Goal: Complete application form

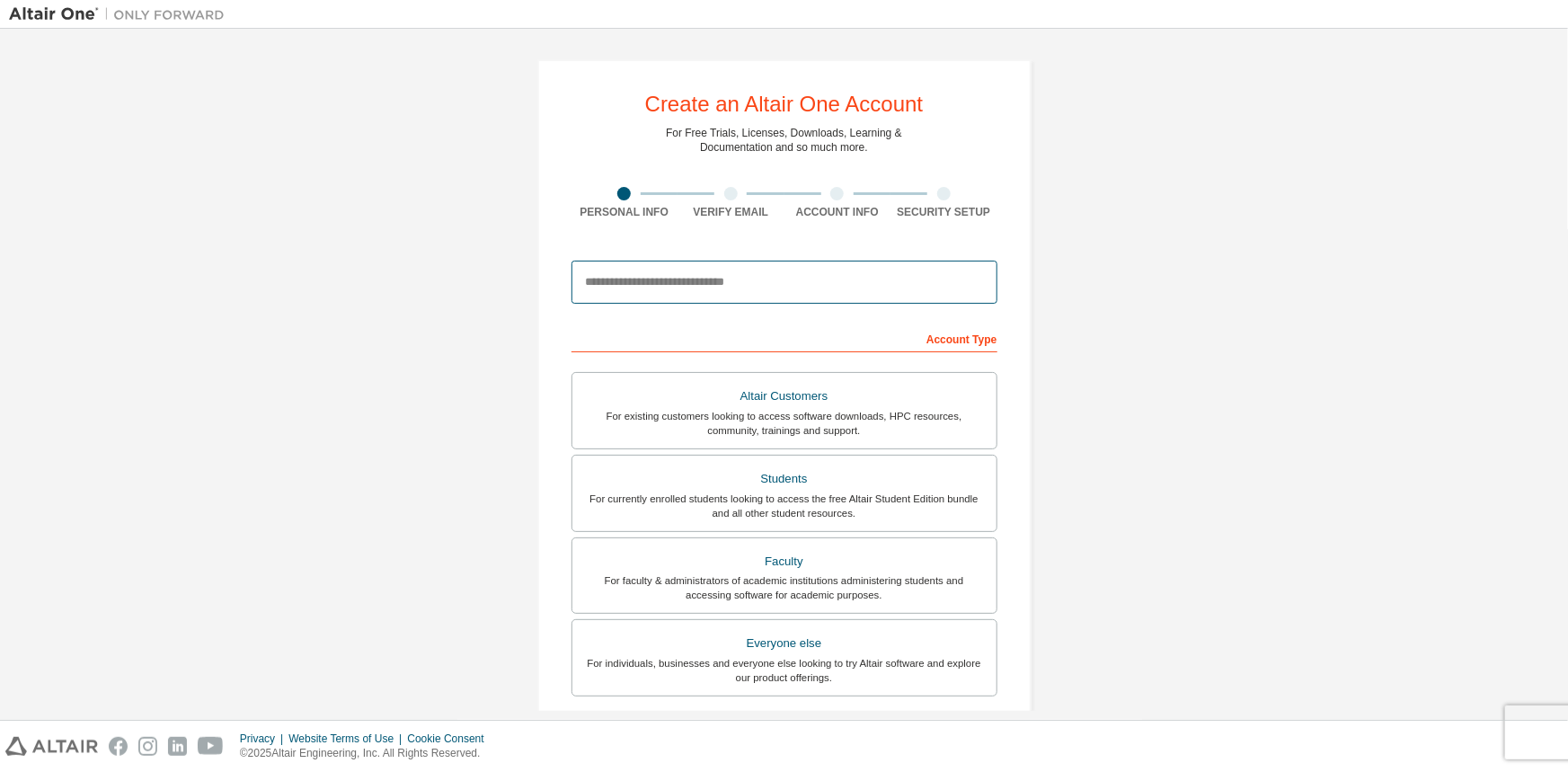
click at [724, 274] on input "email" at bounding box center [784, 282] width 426 height 43
type input "**********"
click at [1124, 272] on div "**********" at bounding box center [783, 513] width 1550 height 952
click at [1079, 255] on div "**********" at bounding box center [783, 513] width 1550 height 952
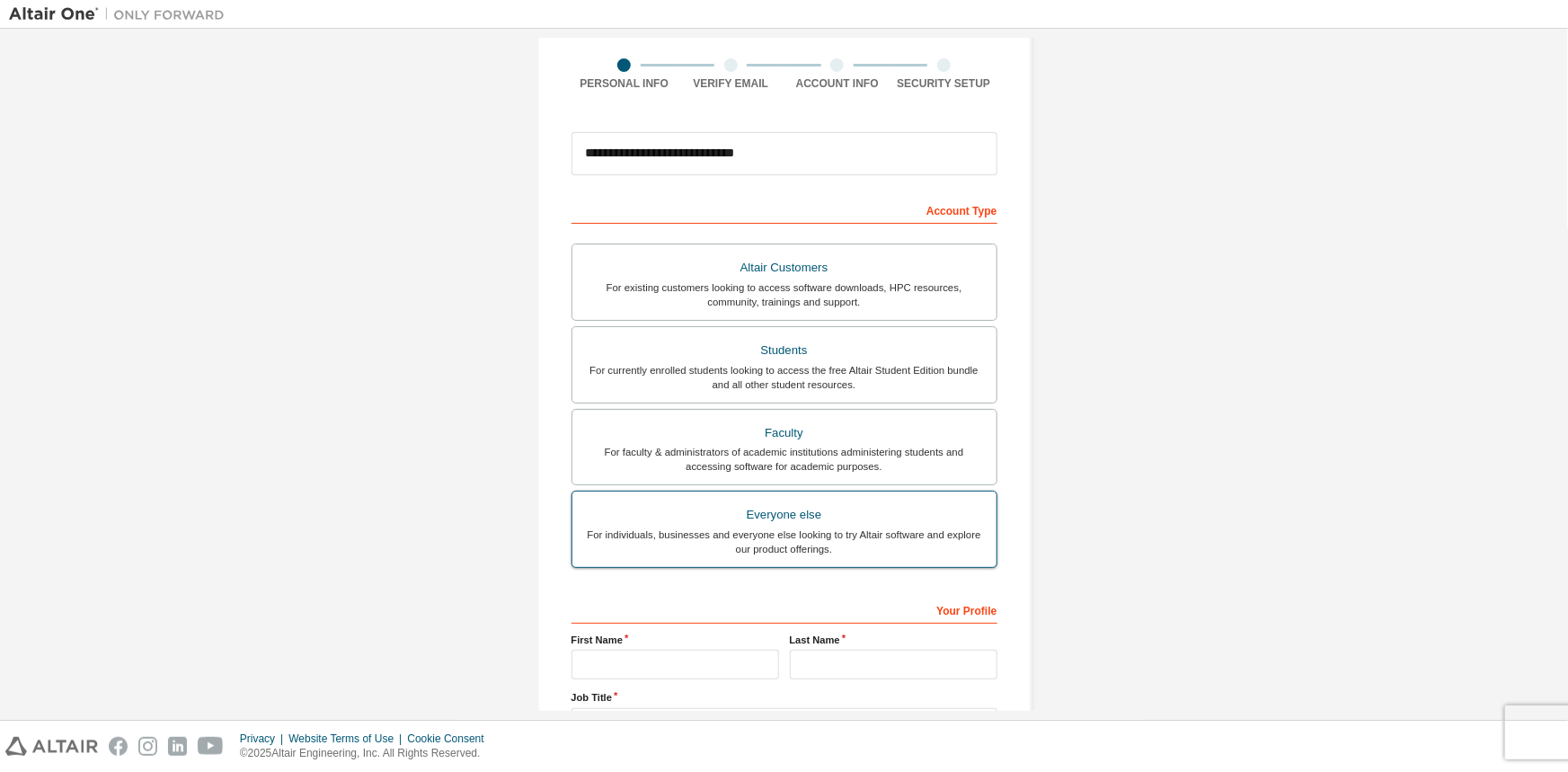
scroll to position [245, 0]
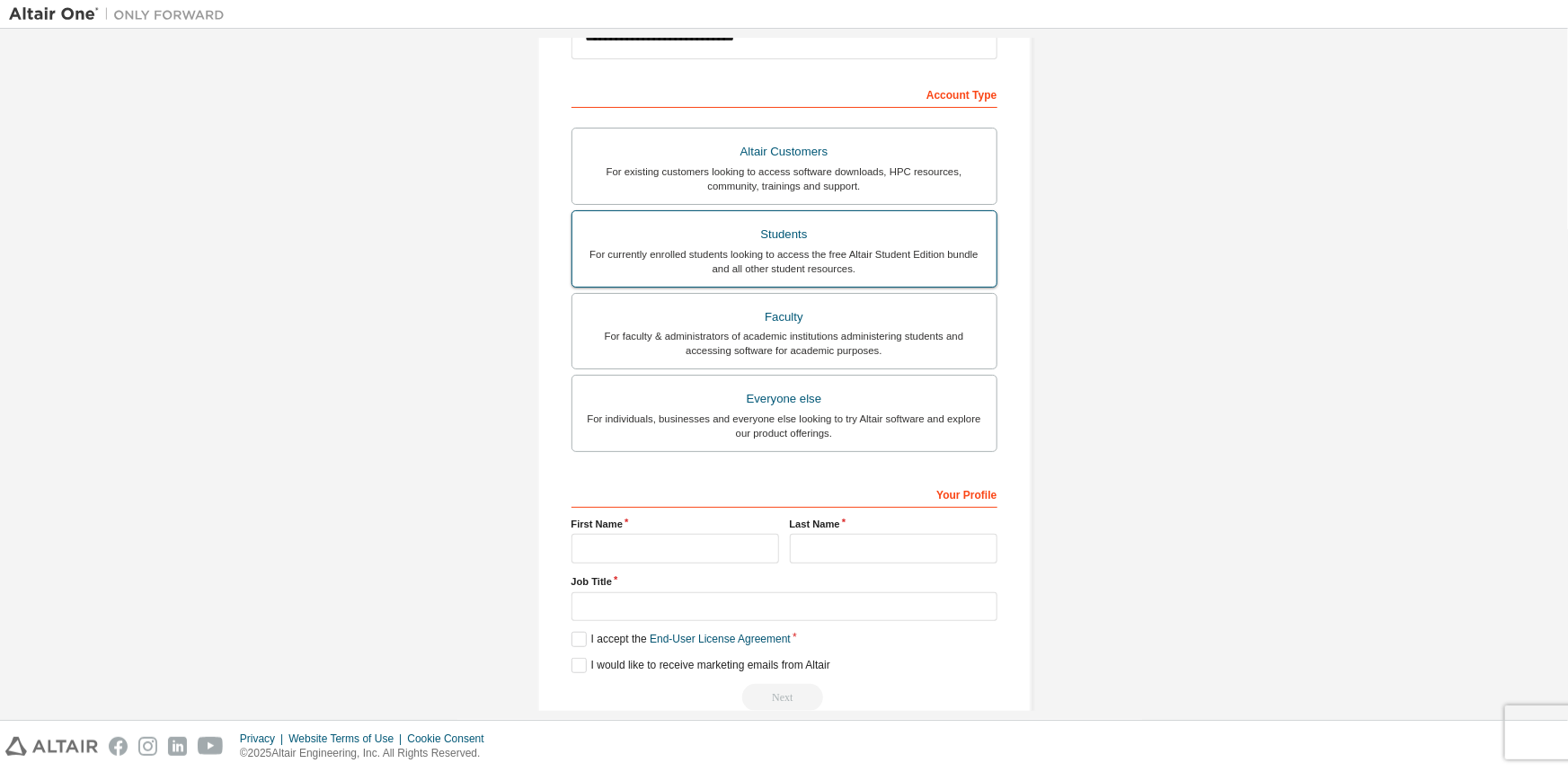
click at [832, 241] on div "Students" at bounding box center [784, 235] width 403 height 25
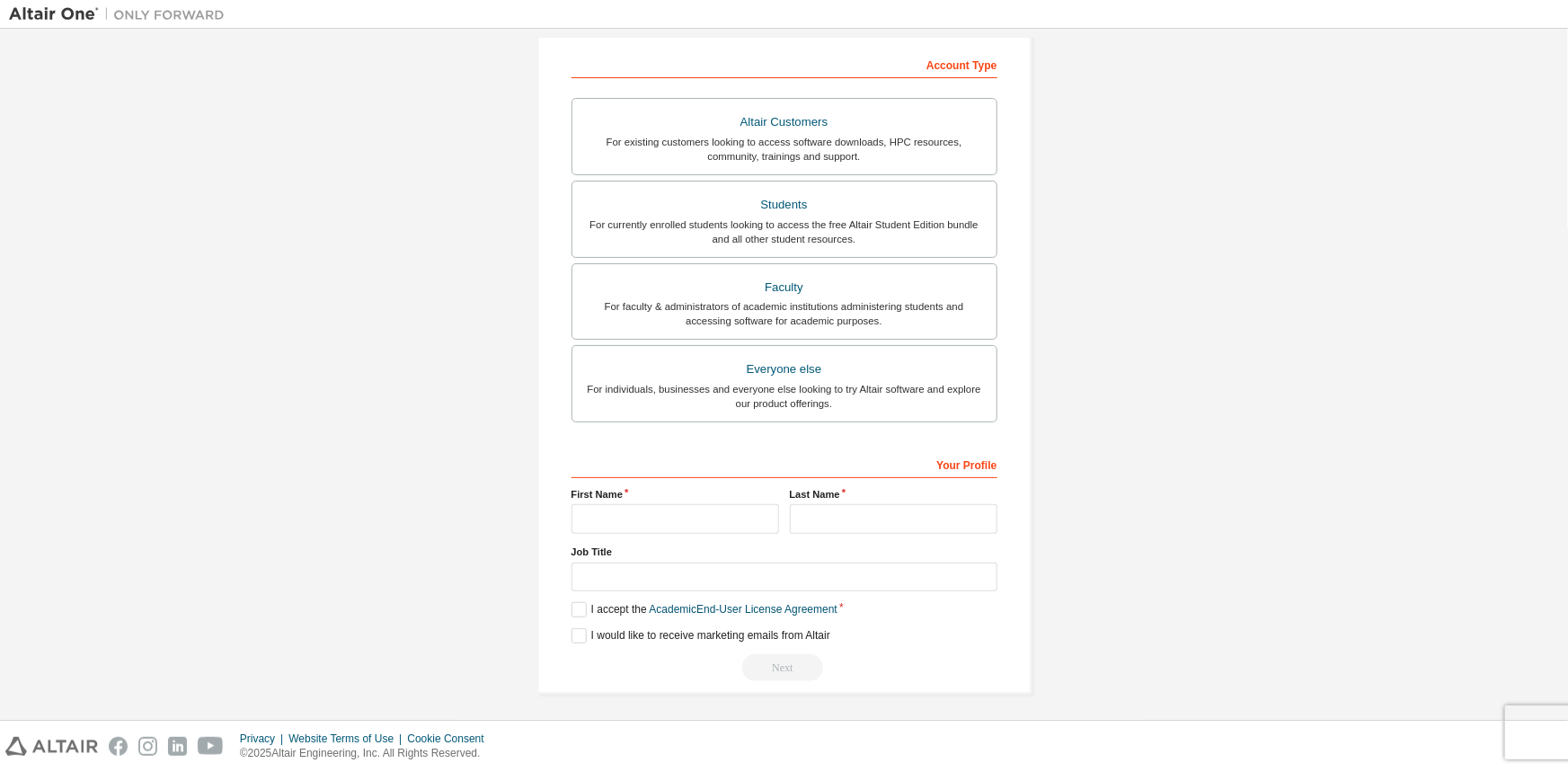
scroll to position [277, 0]
click at [614, 512] on input "text" at bounding box center [675, 516] width 208 height 30
type input "*****"
click at [639, 564] on input "text" at bounding box center [784, 574] width 426 height 30
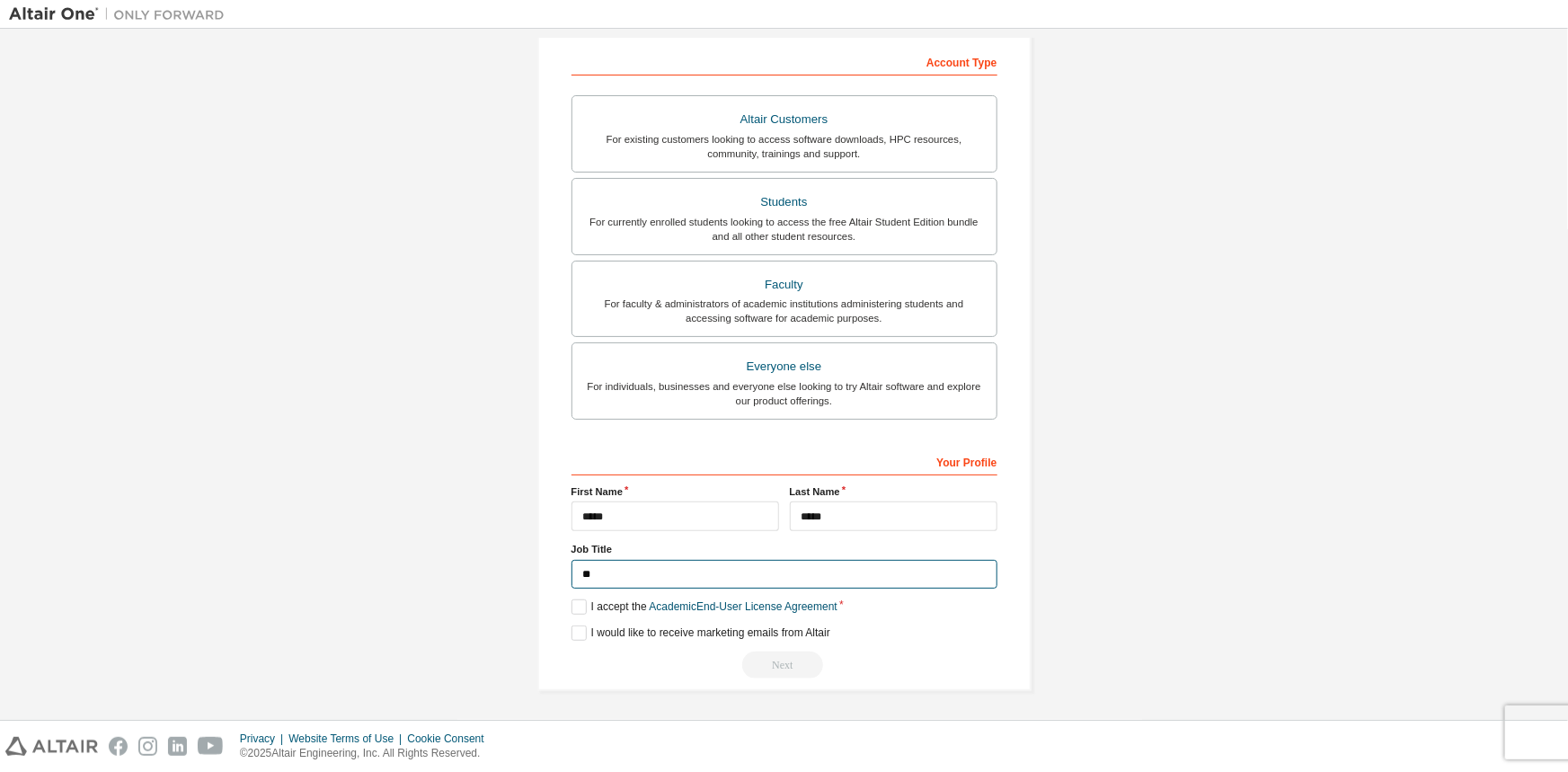
type input "*"
type input "*******"
click at [572, 603] on label "I accept the Academic End-User License Agreement" at bounding box center [703, 607] width 265 height 15
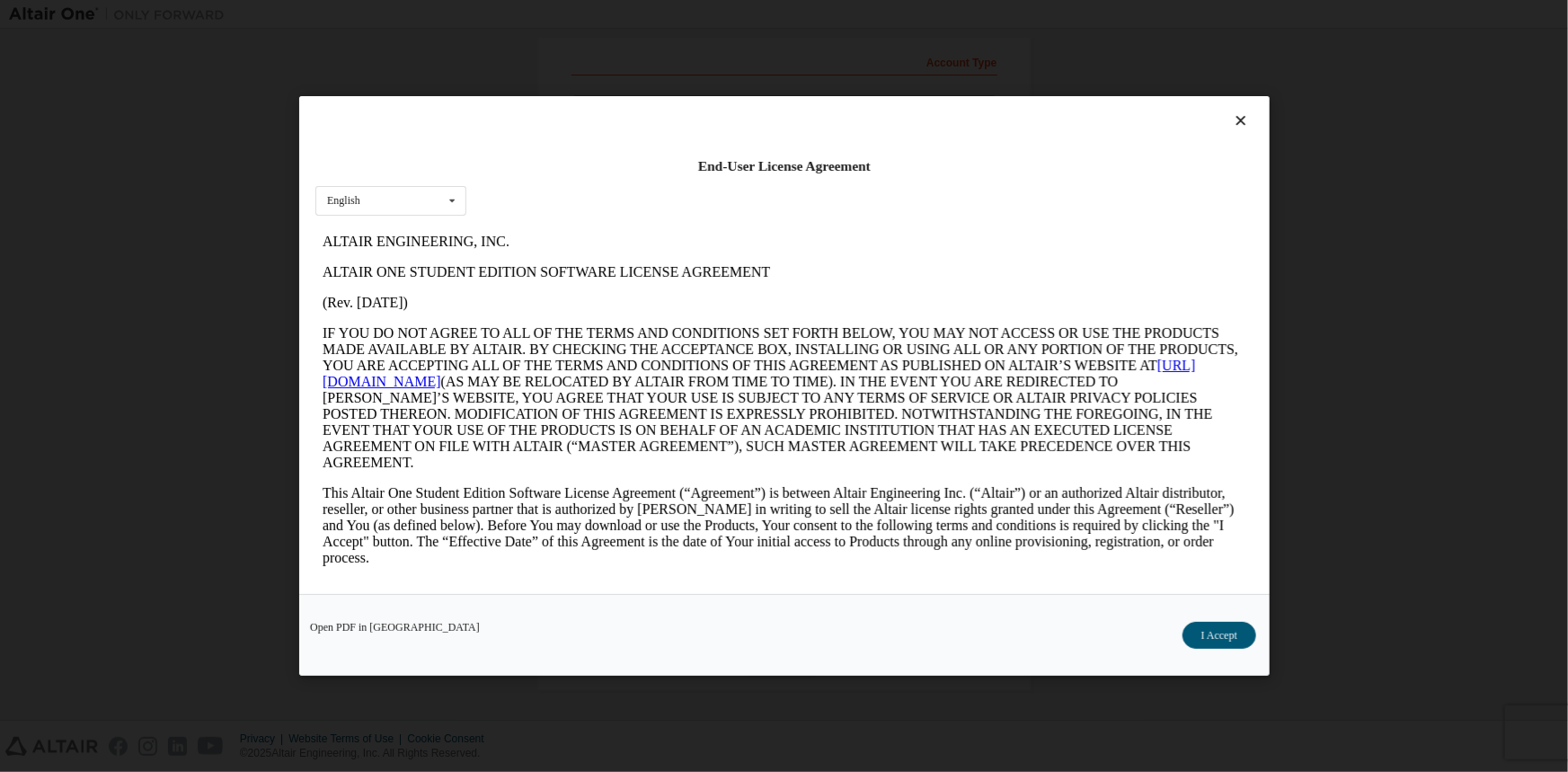
scroll to position [0, 0]
click at [431, 203] on div "English English" at bounding box center [390, 200] width 150 height 30
click at [426, 192] on div "English English" at bounding box center [390, 200] width 150 height 30
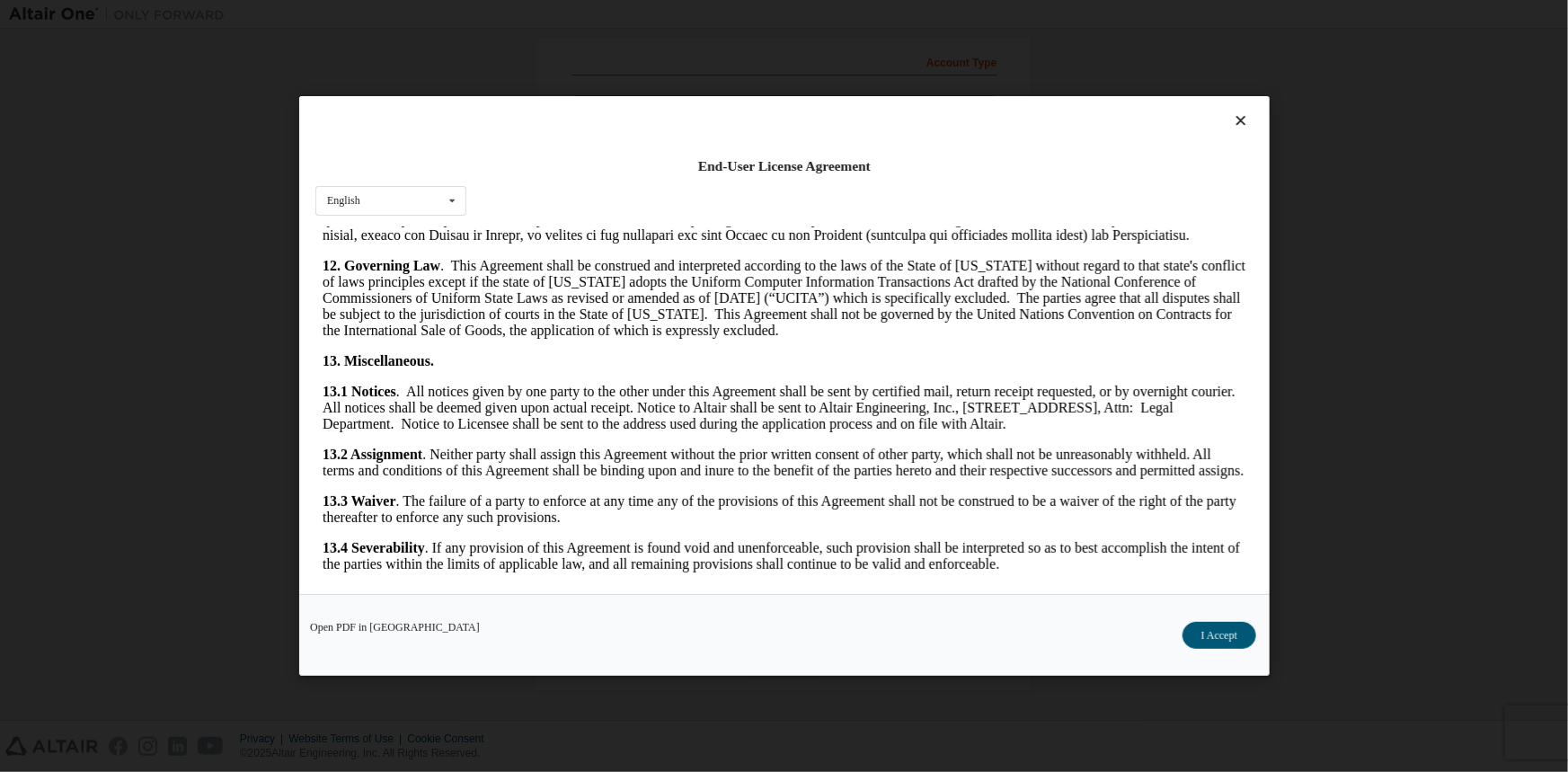
scroll to position [3031, 0]
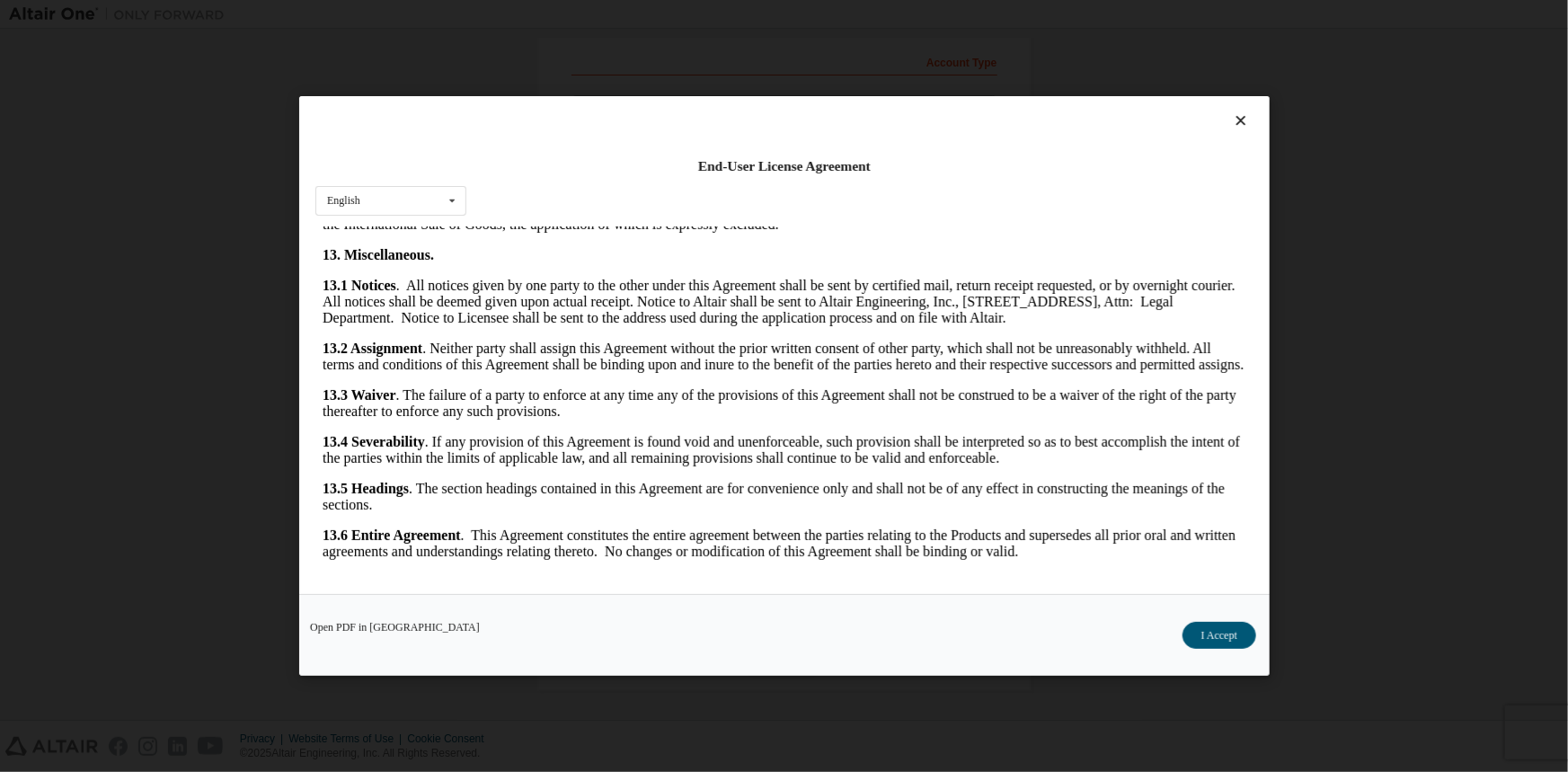
drag, startPoint x: 1251, startPoint y: 466, endPoint x: 1548, endPoint y: 859, distance: 492.6
click at [1225, 631] on button "I Accept" at bounding box center [1218, 636] width 74 height 27
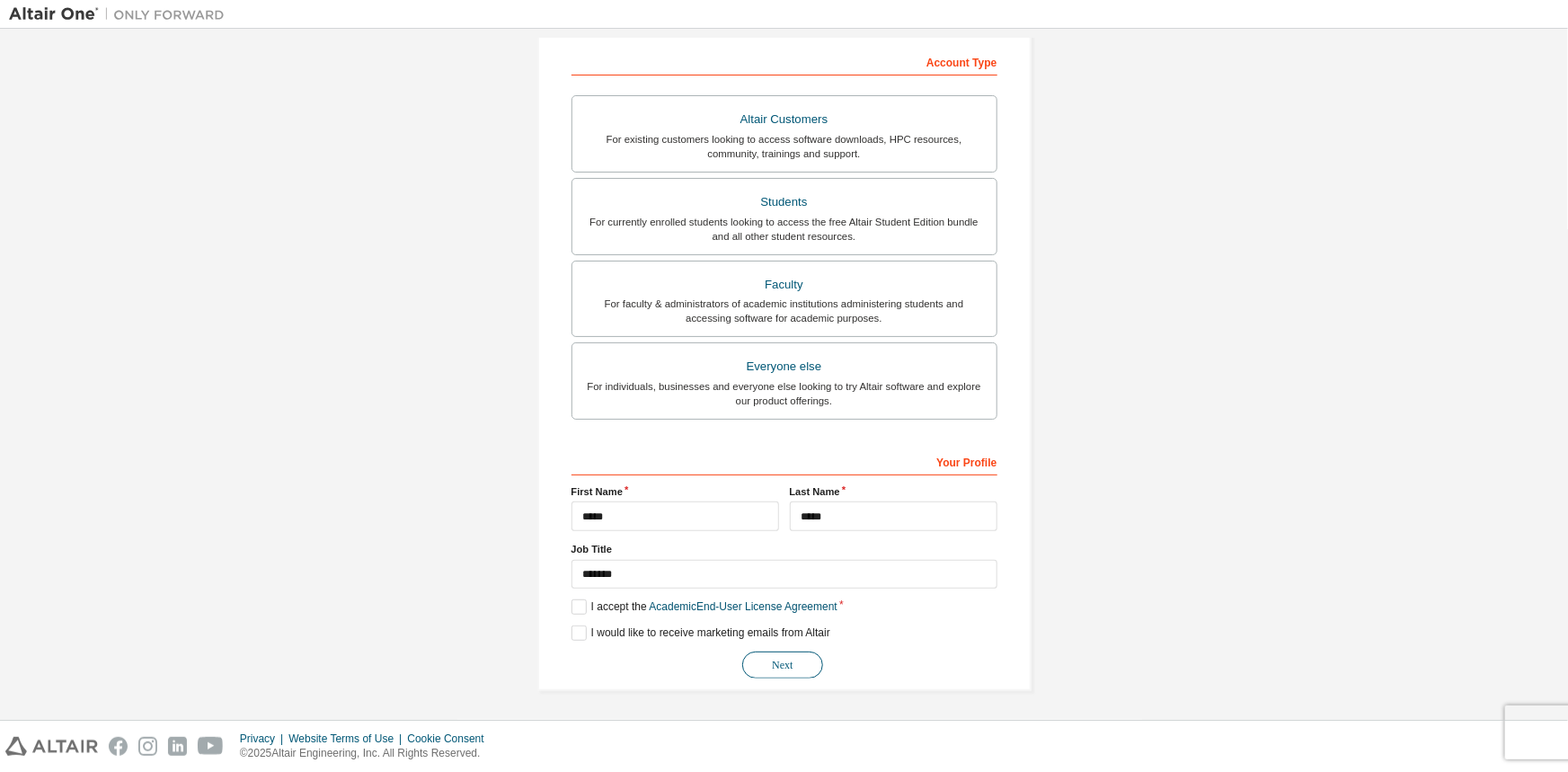
click at [768, 669] on button "Next" at bounding box center [782, 666] width 81 height 27
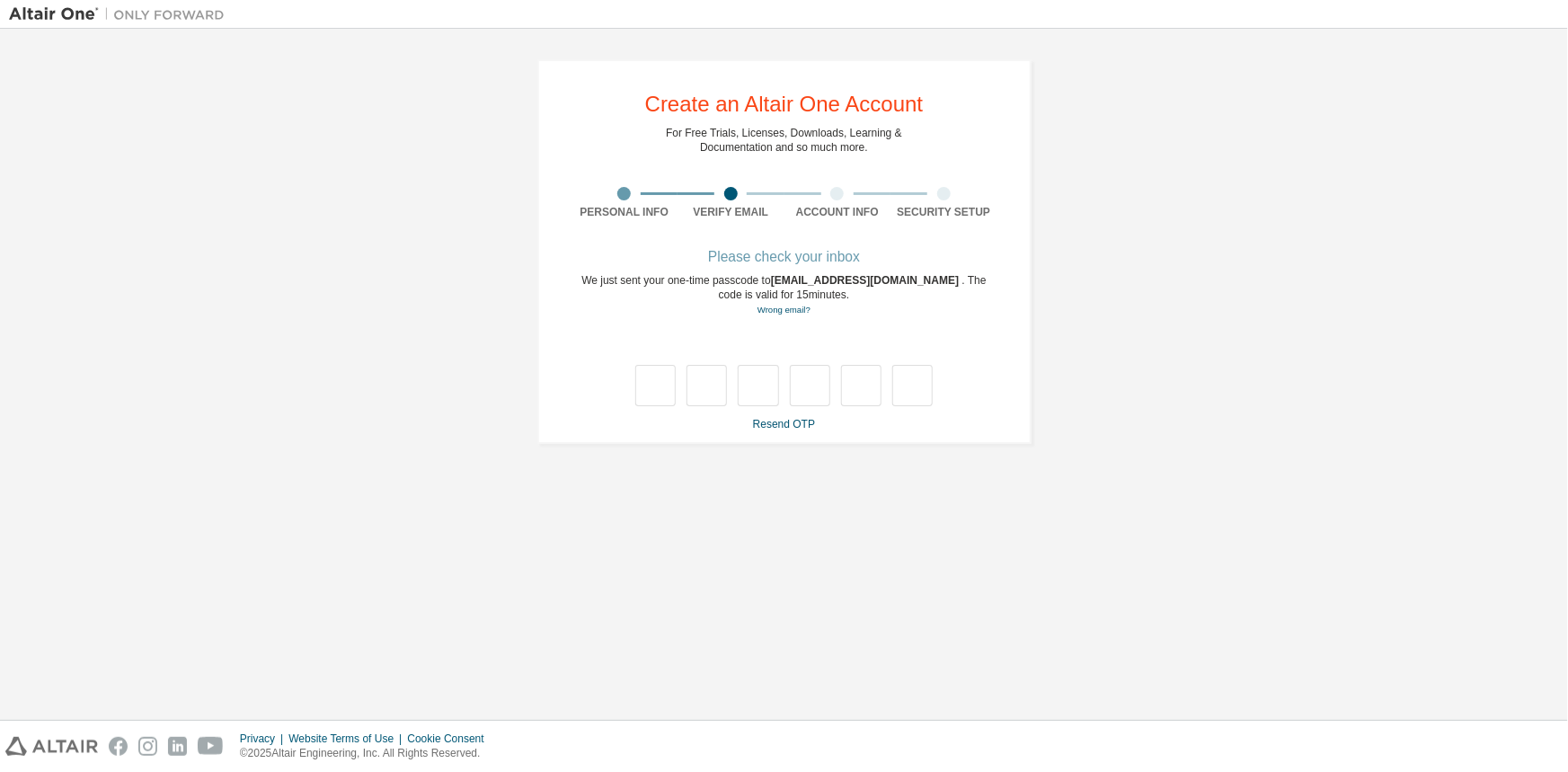
scroll to position [0, 0]
click at [664, 385] on input "text" at bounding box center [656, 386] width 40 height 41
type input "*"
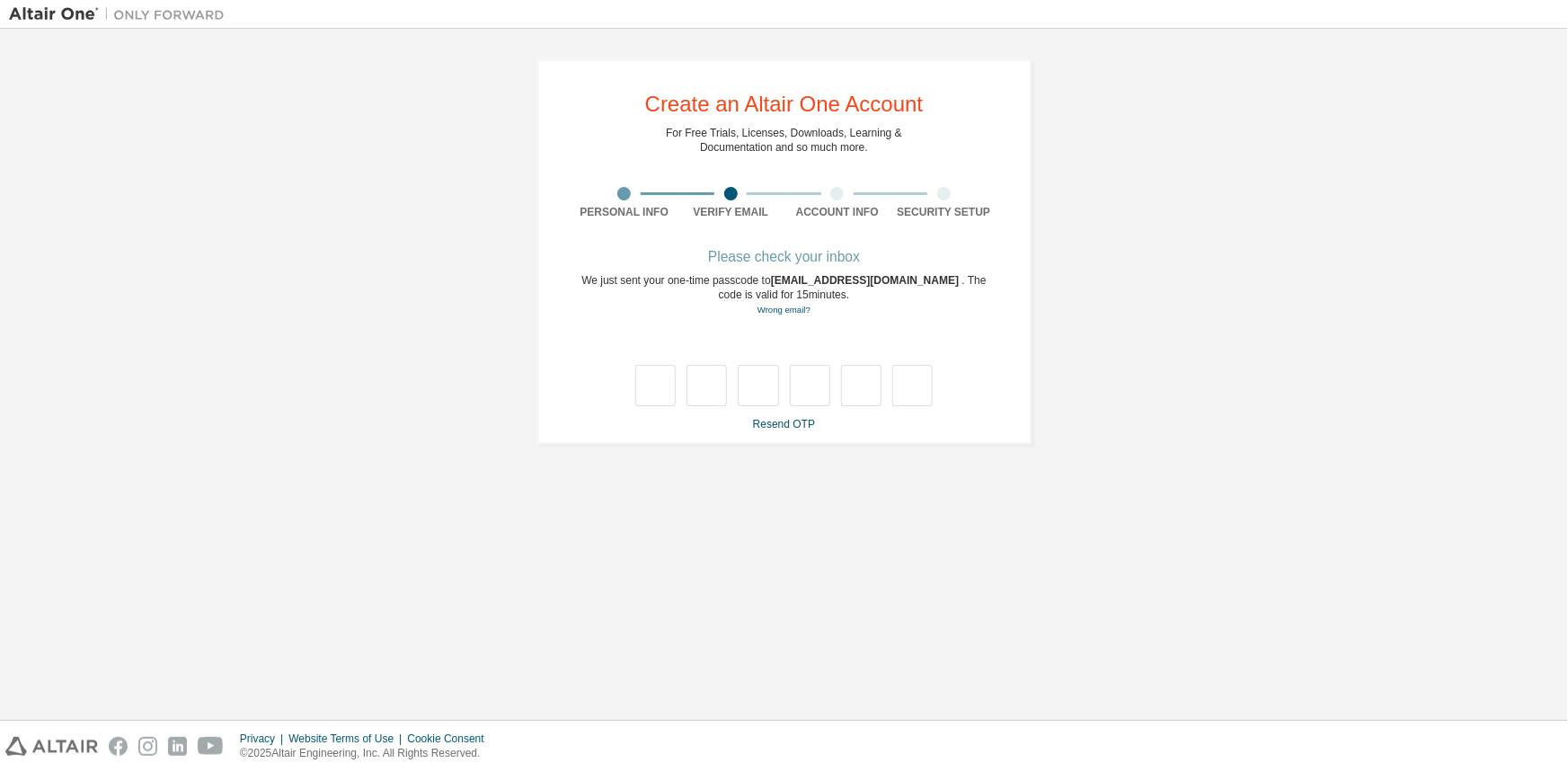
type input "*"
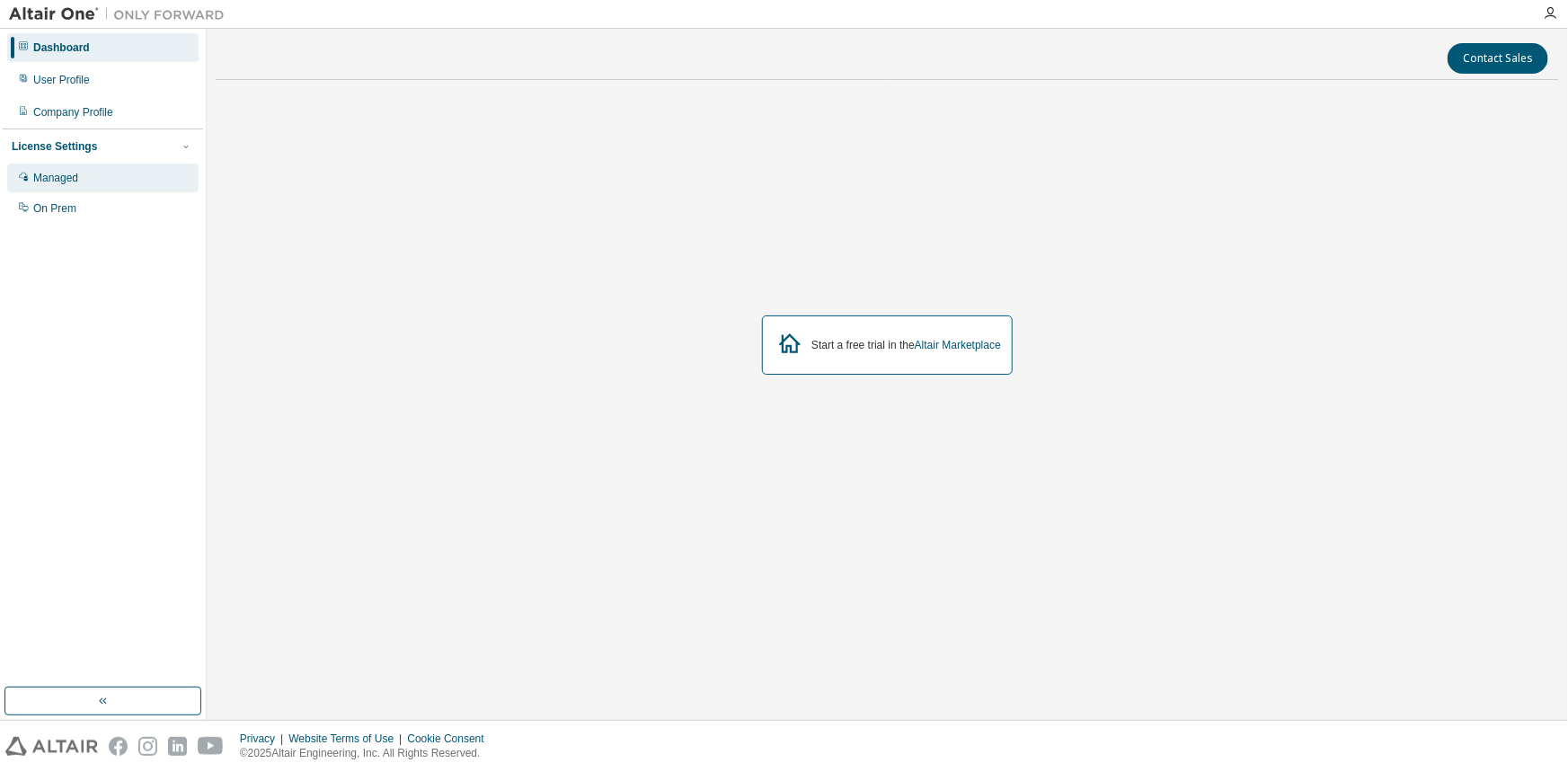
click at [90, 184] on div "Managed" at bounding box center [103, 178] width 192 height 29
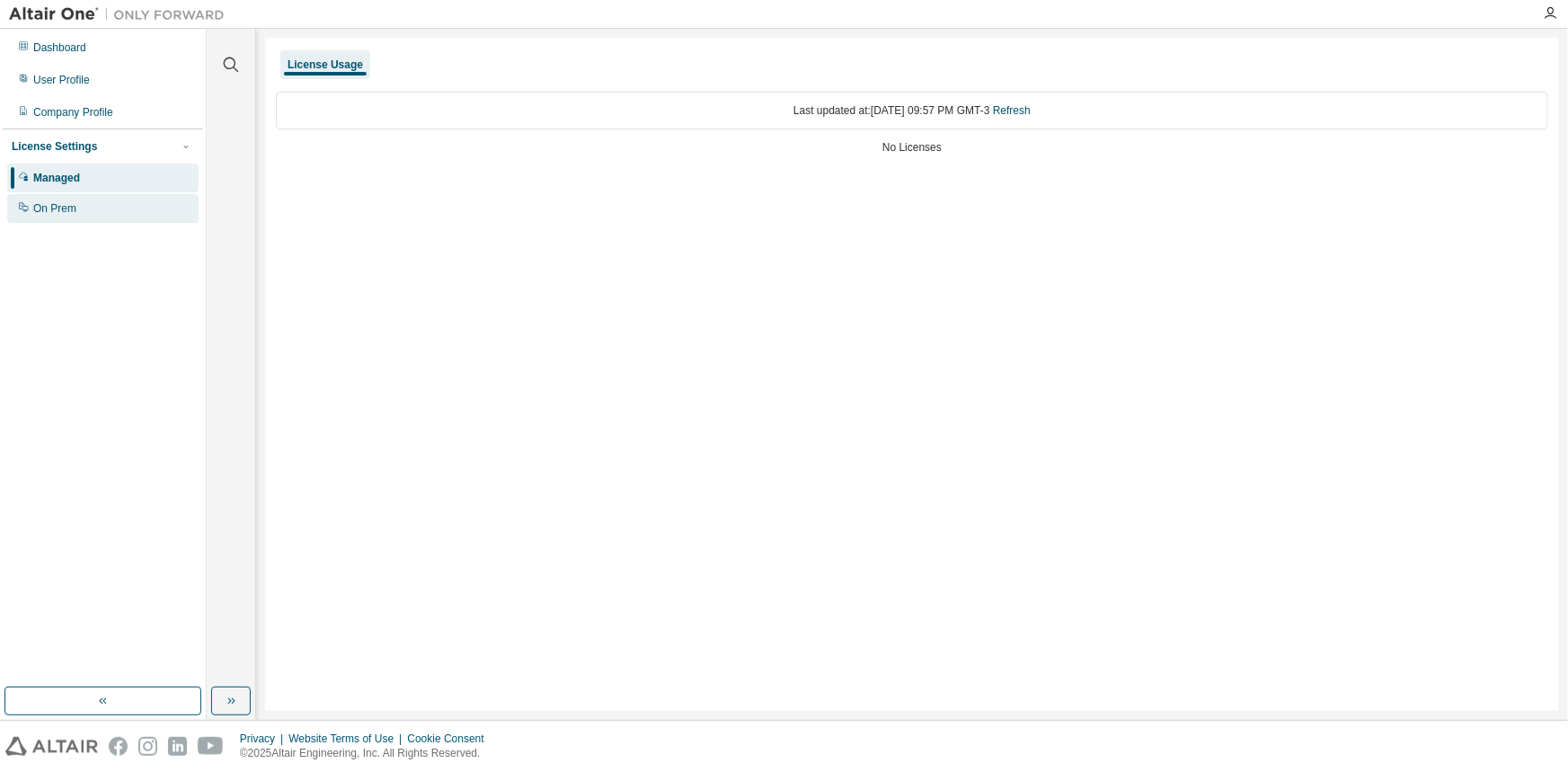
click at [128, 211] on div "On Prem" at bounding box center [103, 208] width 192 height 29
